Goal: Task Accomplishment & Management: Use online tool/utility

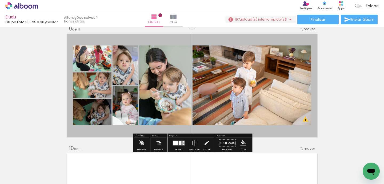
scroll to position [963, 0]
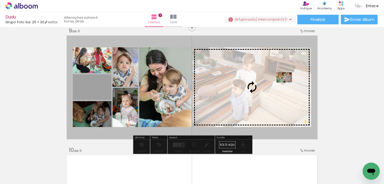
drag, startPoint x: 90, startPoint y: 89, endPoint x: 284, endPoint y: 77, distance: 194.5
click at [0, 0] on slot at bounding box center [0, 0] width 0 height 0
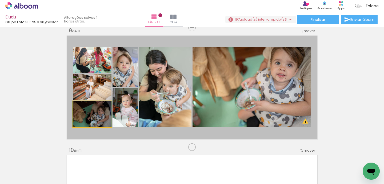
drag, startPoint x: 106, startPoint y: 117, endPoint x: 96, endPoint y: 113, distance: 11.4
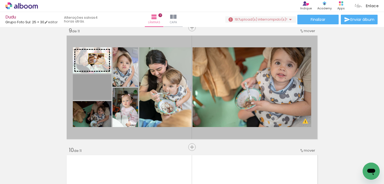
drag, startPoint x: 97, startPoint y: 85, endPoint x: 96, endPoint y: 58, distance: 27.0
click at [0, 0] on slot at bounding box center [0, 0] width 0 height 0
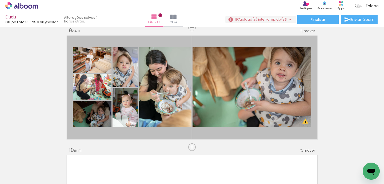
click at [44, 156] on iron-icon at bounding box center [42, 155] width 6 height 6
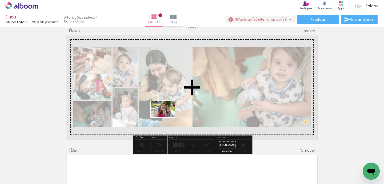
drag, startPoint x: 59, startPoint y: 167, endPoint x: 167, endPoint y: 117, distance: 118.9
click at [167, 117] on quentale-workspace at bounding box center [192, 92] width 384 height 184
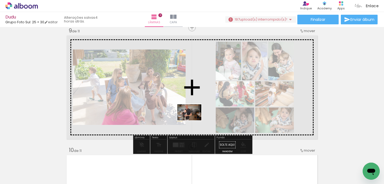
drag, startPoint x: 108, startPoint y: 168, endPoint x: 194, endPoint y: 120, distance: 98.6
click at [194, 120] on quentale-workspace at bounding box center [192, 92] width 384 height 184
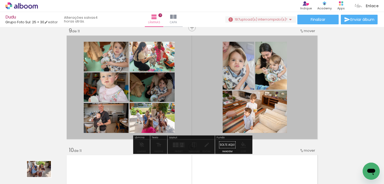
drag, startPoint x: 54, startPoint y: 165, endPoint x: 44, endPoint y: 175, distance: 14.2
click at [44, 175] on div at bounding box center [53, 166] width 26 height 18
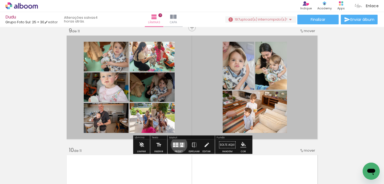
click at [178, 144] on quentale-layouter at bounding box center [179, 144] width 12 height 5
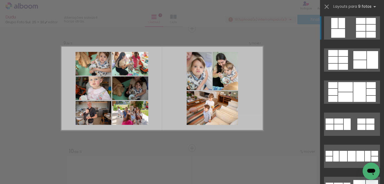
scroll to position [961, 0]
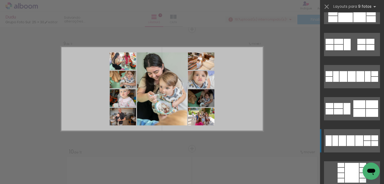
scroll to position [143, 0]
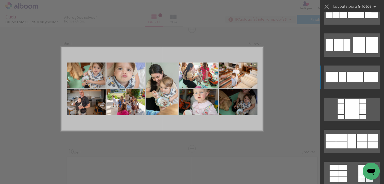
click at [352, 141] on div at bounding box center [352, 141] width 9 height 14
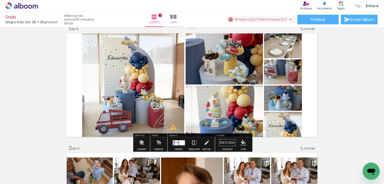
scroll to position [14, 0]
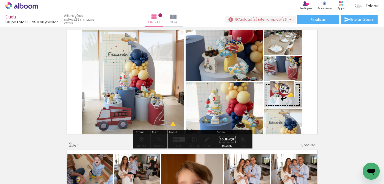
drag, startPoint x: 202, startPoint y: 167, endPoint x: 287, endPoint y: 97, distance: 110.5
click at [287, 97] on quentale-workspace at bounding box center [192, 92] width 384 height 184
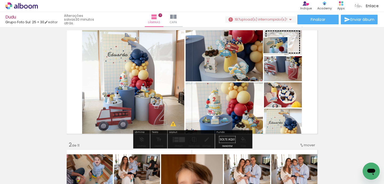
drag, startPoint x: 145, startPoint y: 172, endPoint x: 280, endPoint y: 53, distance: 180.1
click at [280, 53] on quentale-workspace at bounding box center [192, 92] width 384 height 184
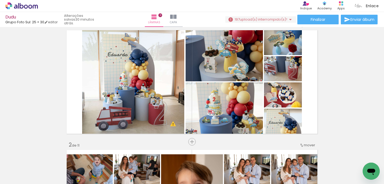
scroll to position [0, 95]
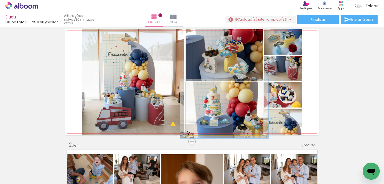
type paper-slider "112"
click at [202, 88] on div at bounding box center [200, 88] width 9 height 9
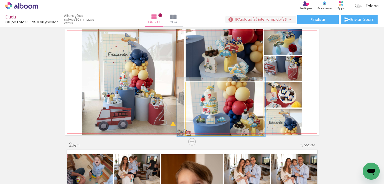
drag, startPoint x: 223, startPoint y: 112, endPoint x: 220, endPoint y: 110, distance: 3.5
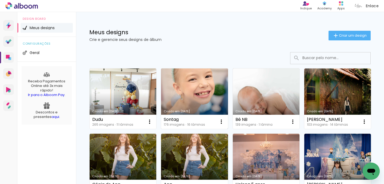
click at [211, 84] on link "Criado em [DATE]" at bounding box center [194, 98] width 67 height 60
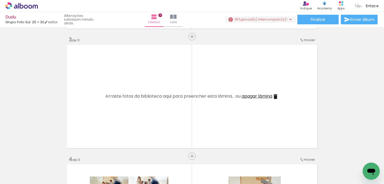
scroll to position [0, 131]
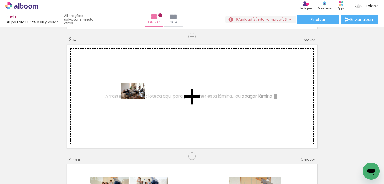
drag, startPoint x: 224, startPoint y: 169, endPoint x: 137, endPoint y: 99, distance: 111.6
click at [137, 99] on quentale-workspace at bounding box center [192, 92] width 384 height 184
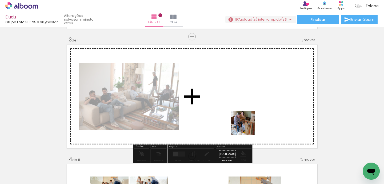
drag, startPoint x: 258, startPoint y: 168, endPoint x: 247, endPoint y: 127, distance: 42.5
click at [247, 127] on quentale-workspace at bounding box center [192, 92] width 384 height 184
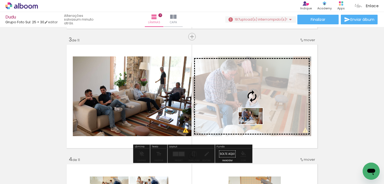
drag, startPoint x: 256, startPoint y: 164, endPoint x: 255, endPoint y: 124, distance: 40.1
click at [255, 124] on quentale-workspace at bounding box center [192, 92] width 384 height 184
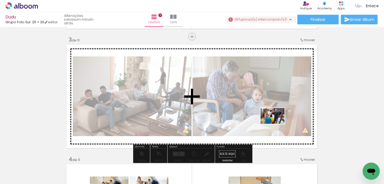
drag, startPoint x: 279, startPoint y: 167, endPoint x: 277, endPoint y: 124, distance: 43.0
click at [277, 124] on quentale-workspace at bounding box center [192, 92] width 384 height 184
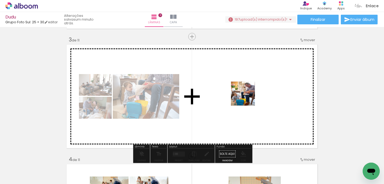
drag, startPoint x: 281, startPoint y: 170, endPoint x: 244, endPoint y: 94, distance: 84.4
click at [244, 94] on quentale-workspace at bounding box center [192, 92] width 384 height 184
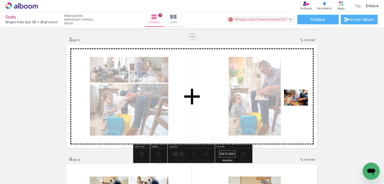
drag, startPoint x: 310, startPoint y: 168, endPoint x: 300, endPoint y: 106, distance: 63.2
click at [300, 106] on quentale-workspace at bounding box center [192, 92] width 384 height 184
